Goal: Check status: Check status

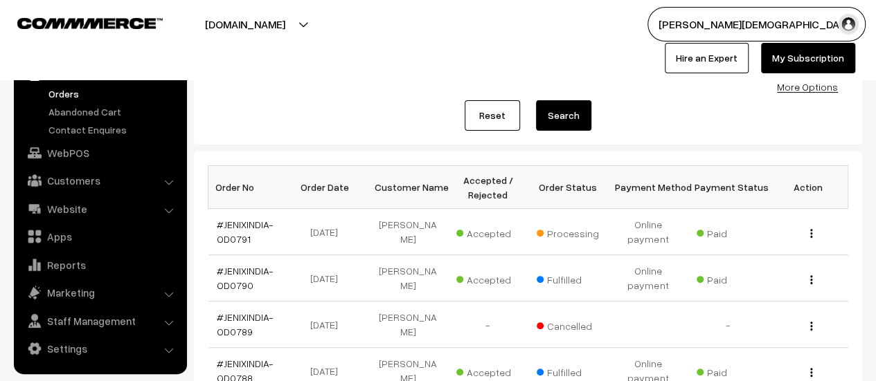
scroll to position [138, 0]
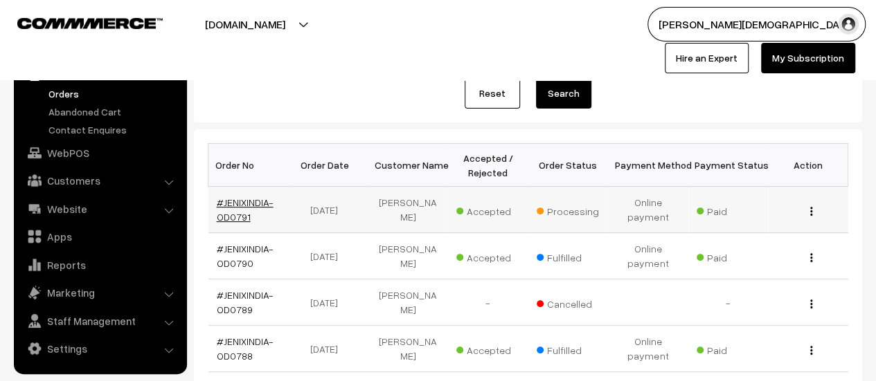
click at [235, 206] on link "#JENIXINDIA-OD0791" at bounding box center [245, 210] width 57 height 26
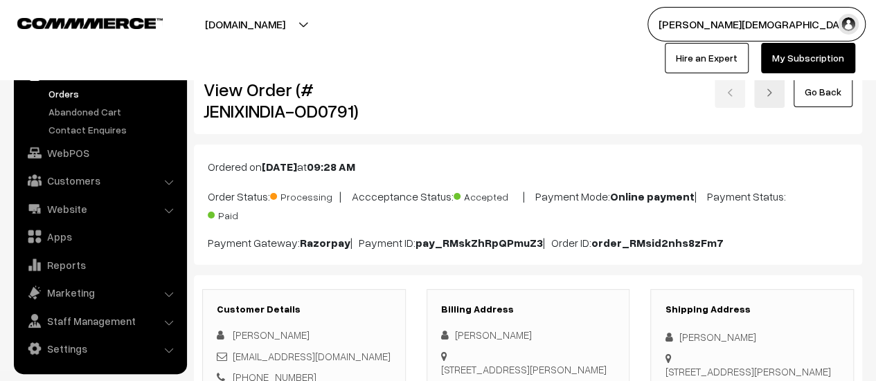
click at [770, 91] on img at bounding box center [769, 93] width 8 height 8
click at [781, 82] on link at bounding box center [769, 92] width 30 height 32
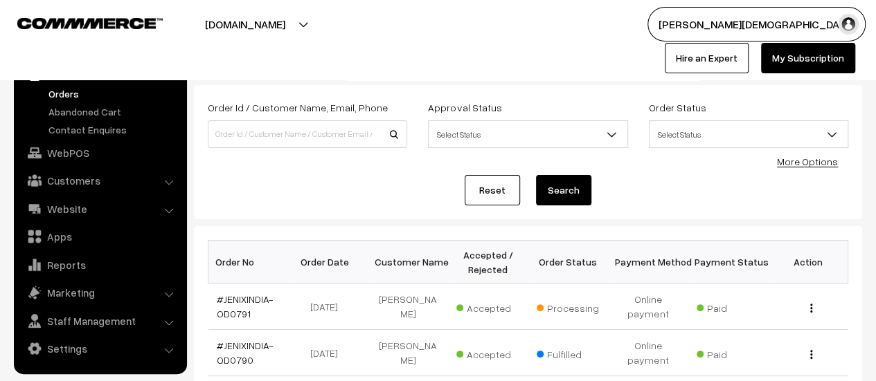
scroll to position [69, 0]
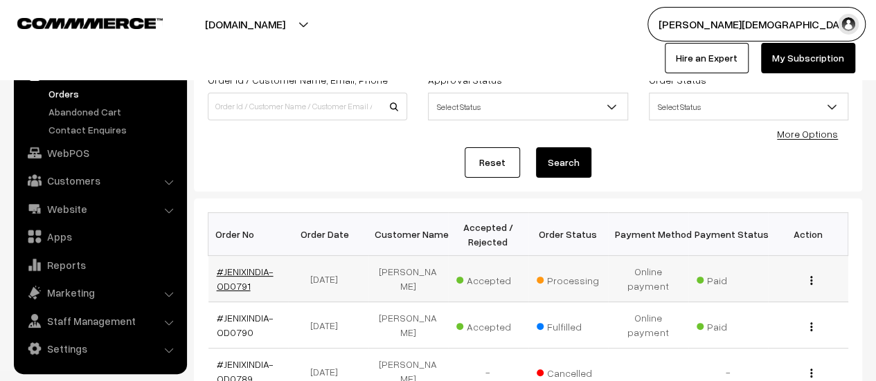
click at [234, 271] on link "#JENIXINDIA-OD0791" at bounding box center [245, 279] width 57 height 26
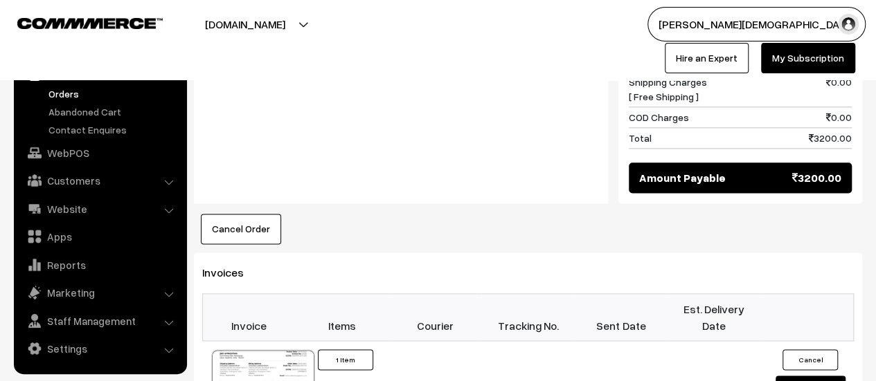
scroll to position [900, 0]
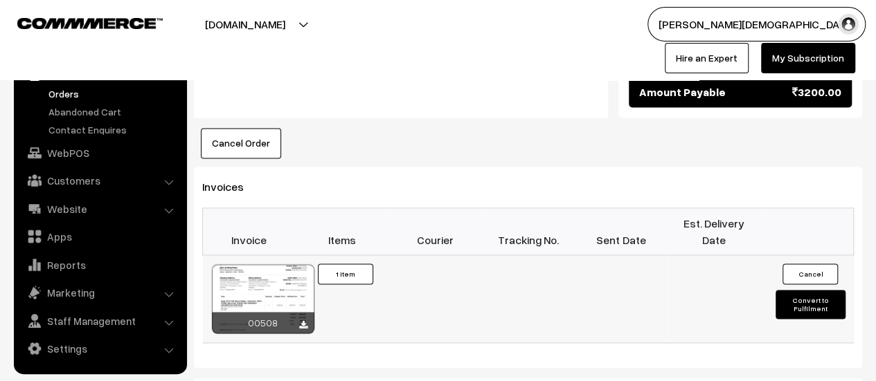
click at [270, 264] on div at bounding box center [263, 298] width 102 height 69
click at [71, 88] on link "Orders" at bounding box center [113, 94] width 137 height 15
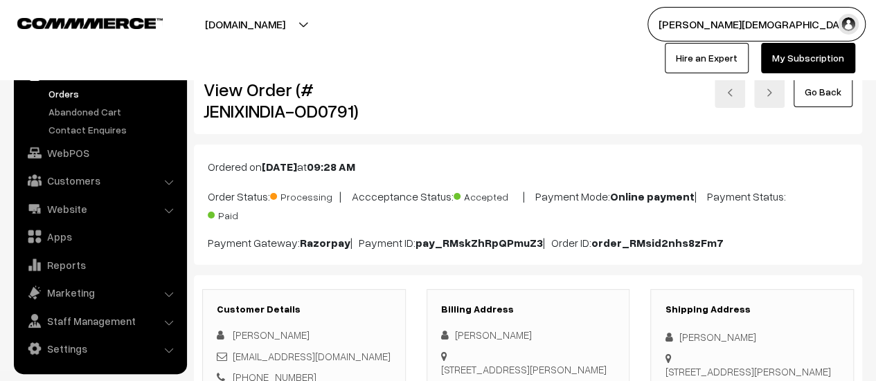
click at [741, 89] on link at bounding box center [729, 92] width 30 height 32
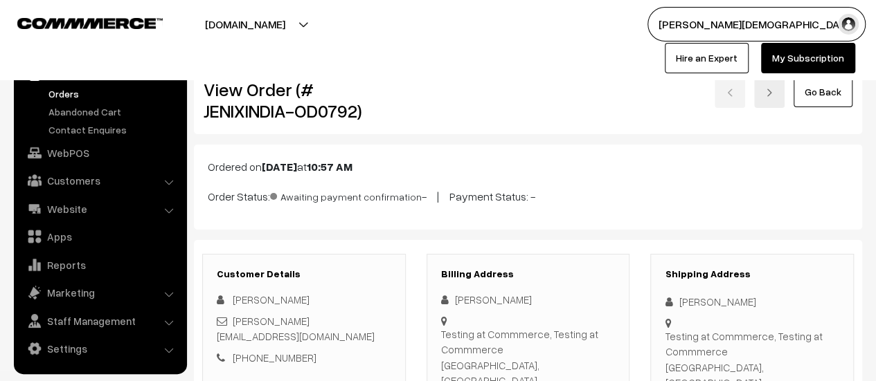
click at [764, 87] on link at bounding box center [769, 92] width 30 height 32
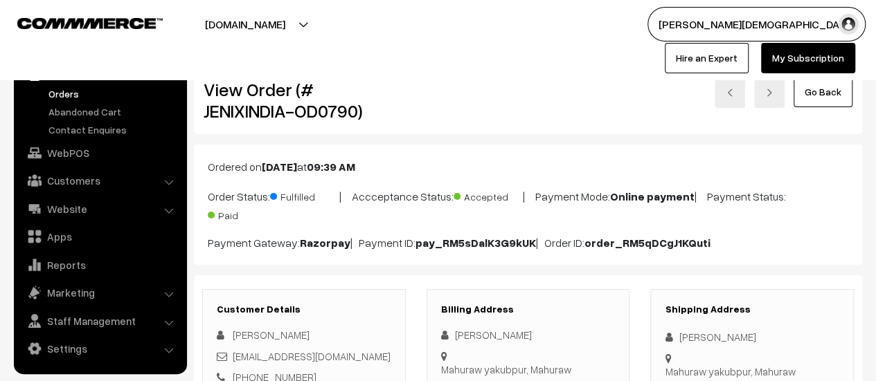
click at [763, 88] on link at bounding box center [769, 92] width 30 height 32
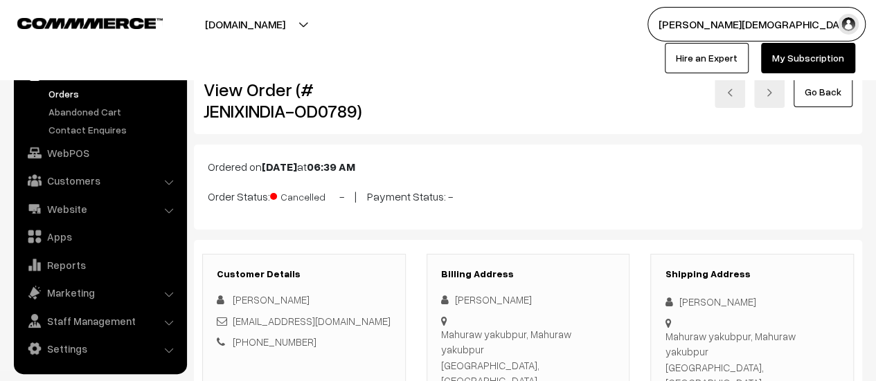
click at [770, 84] on link at bounding box center [769, 92] width 30 height 32
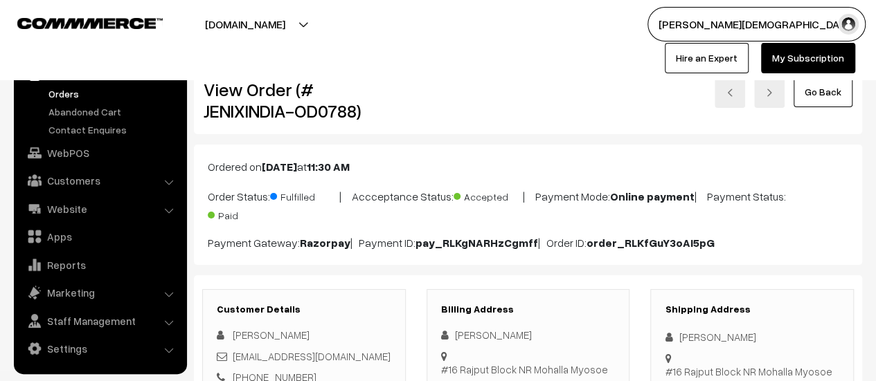
click at [763, 99] on link at bounding box center [769, 92] width 30 height 32
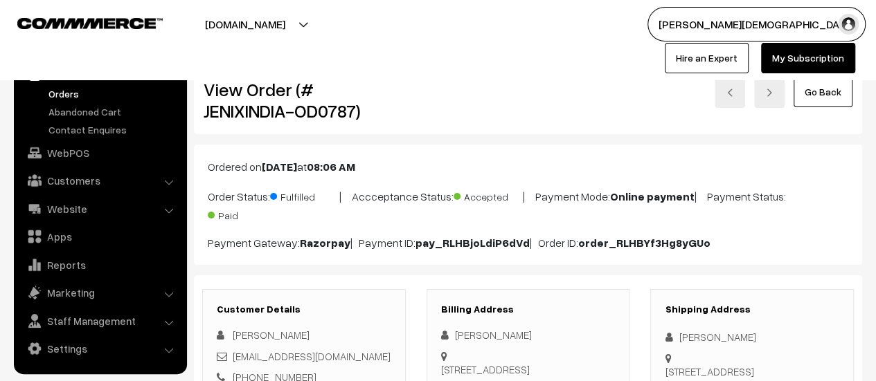
click at [778, 93] on link at bounding box center [769, 92] width 30 height 32
